Goal: Task Accomplishment & Management: Manage account settings

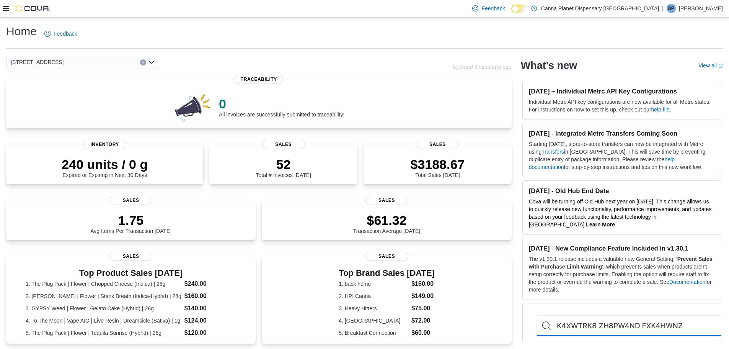
click at [703, 9] on p "[PERSON_NAME]" at bounding box center [701, 8] width 44 height 9
click at [679, 74] on span "Sign Out" at bounding box center [673, 75] width 21 height 8
